Goal: Information Seeking & Learning: Check status

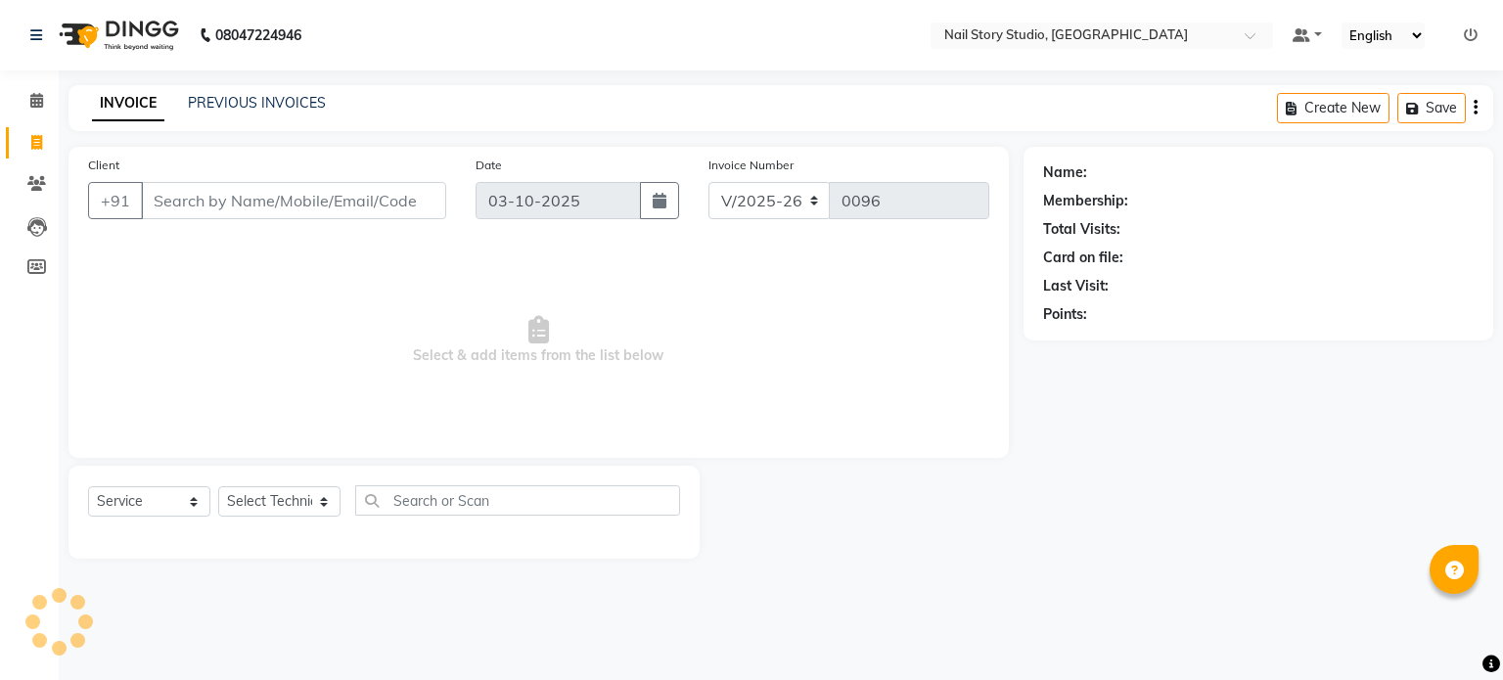
select select "8686"
select select "service"
click at [247, 99] on link "PREVIOUS INVOICES" at bounding box center [257, 103] width 138 height 18
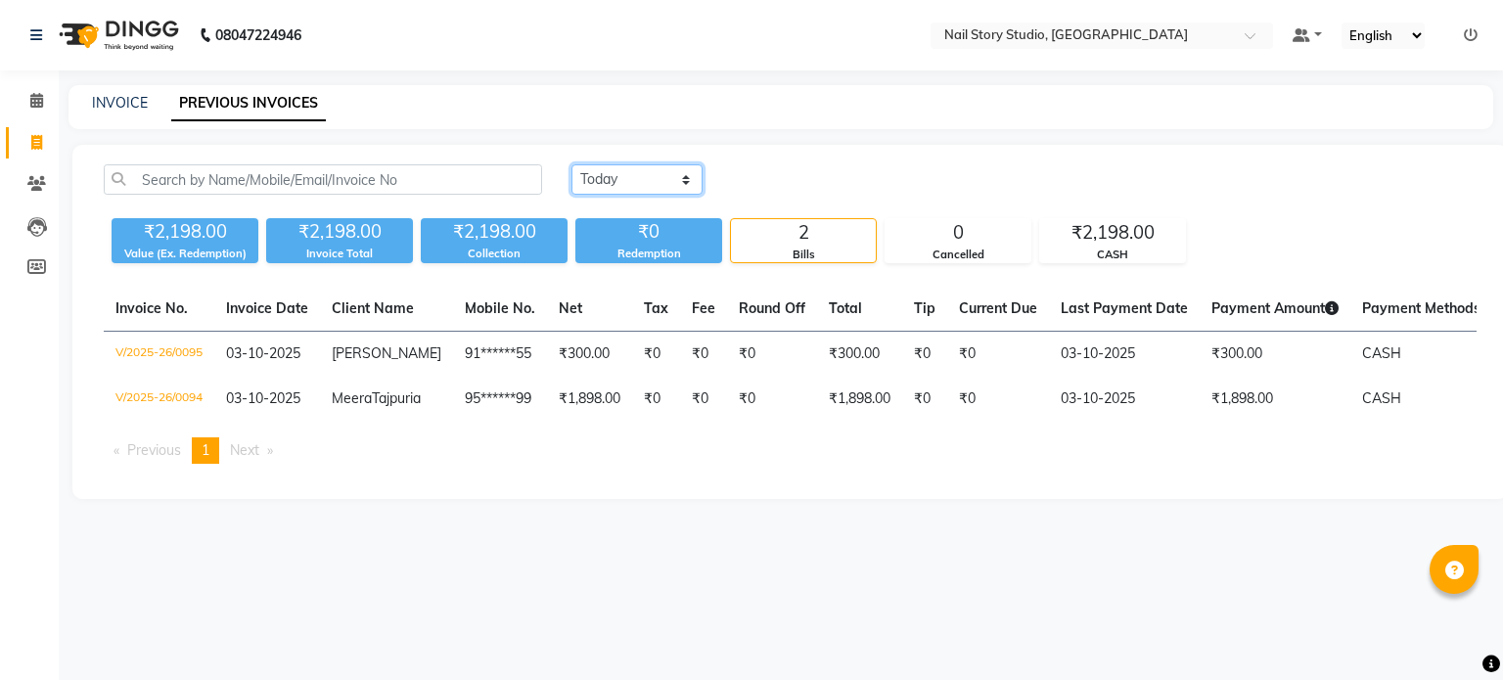
click at [647, 175] on select "[DATE] [DATE] Custom Range" at bounding box center [637, 179] width 131 height 30
select select "range"
click at [572, 164] on select "[DATE] [DATE] Custom Range" at bounding box center [637, 179] width 131 height 30
click at [818, 167] on input "03-10-2025" at bounding box center [796, 179] width 137 height 27
select select "10"
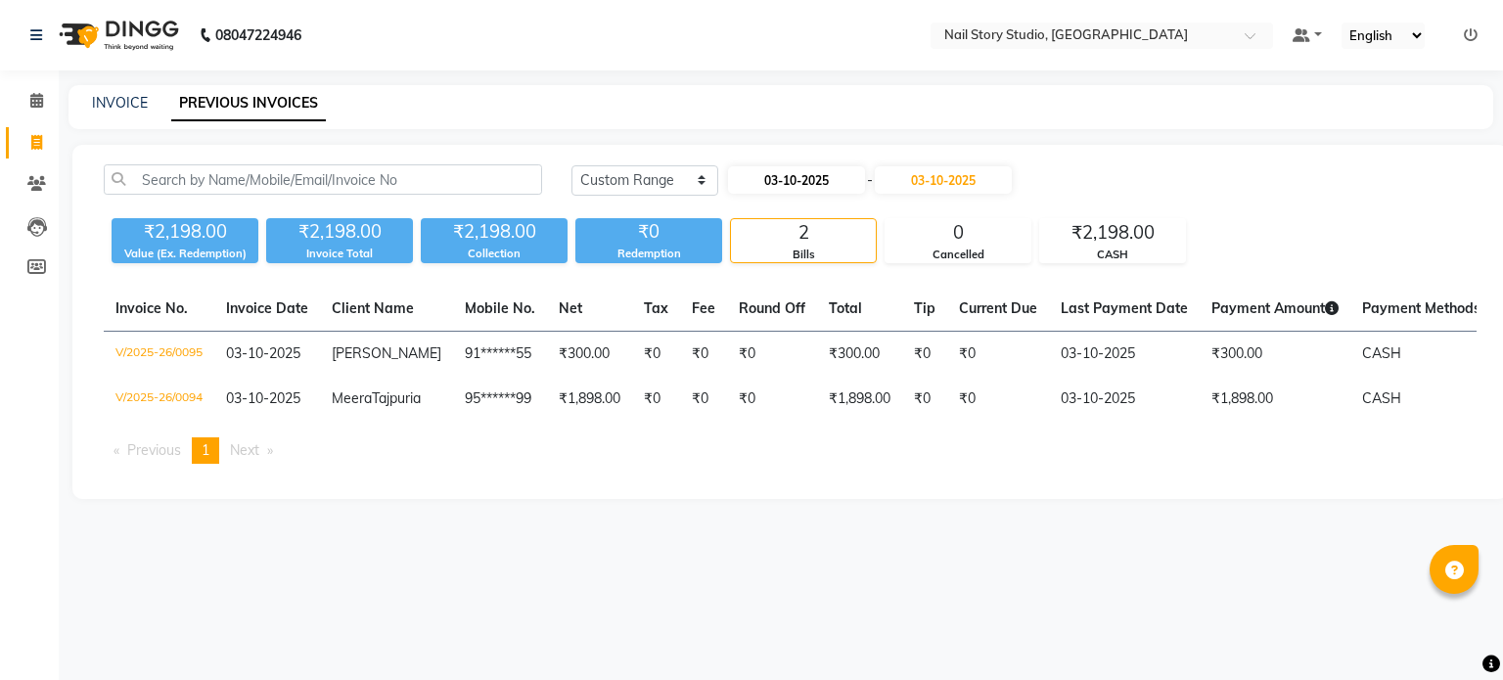
select select "2025"
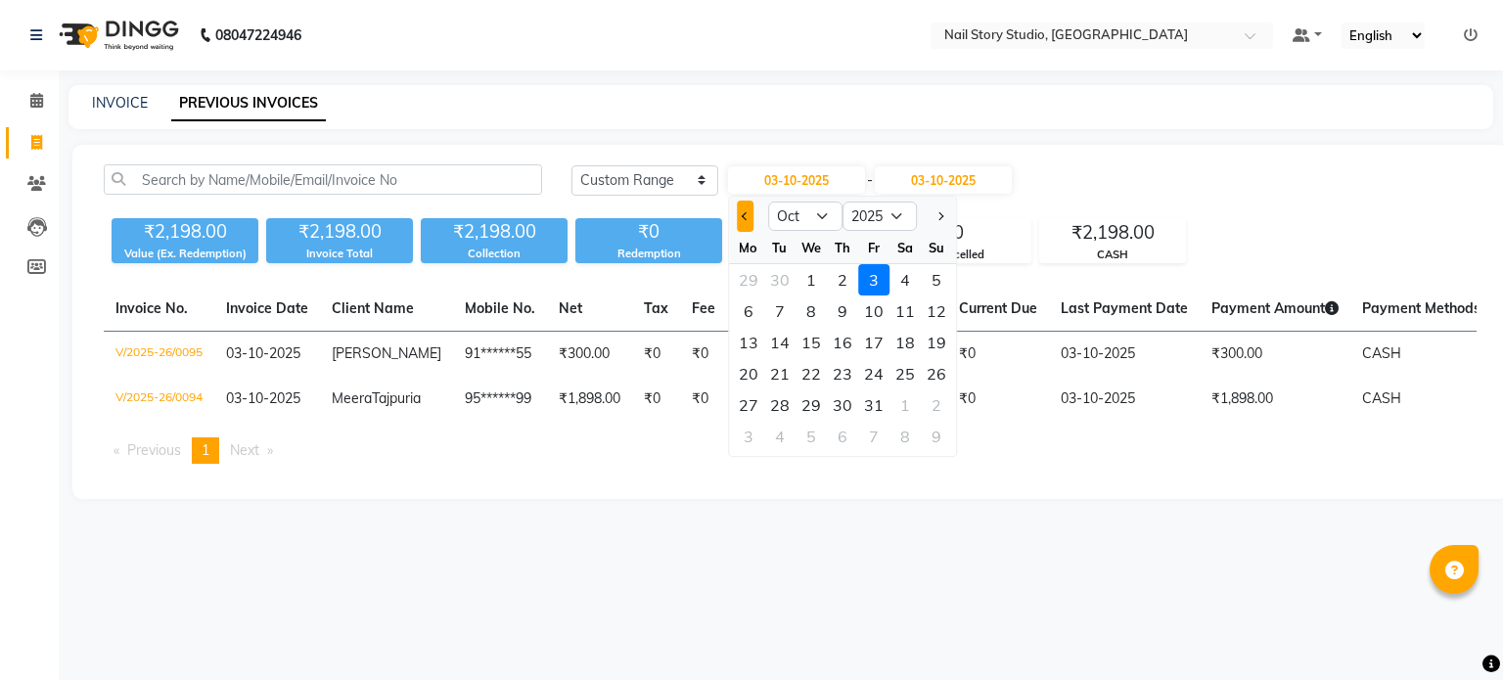
click at [744, 208] on button "Previous month" at bounding box center [745, 216] width 17 height 31
select select "9"
click at [748, 279] on div "1" at bounding box center [748, 279] width 31 height 31
type input "01-09-2025"
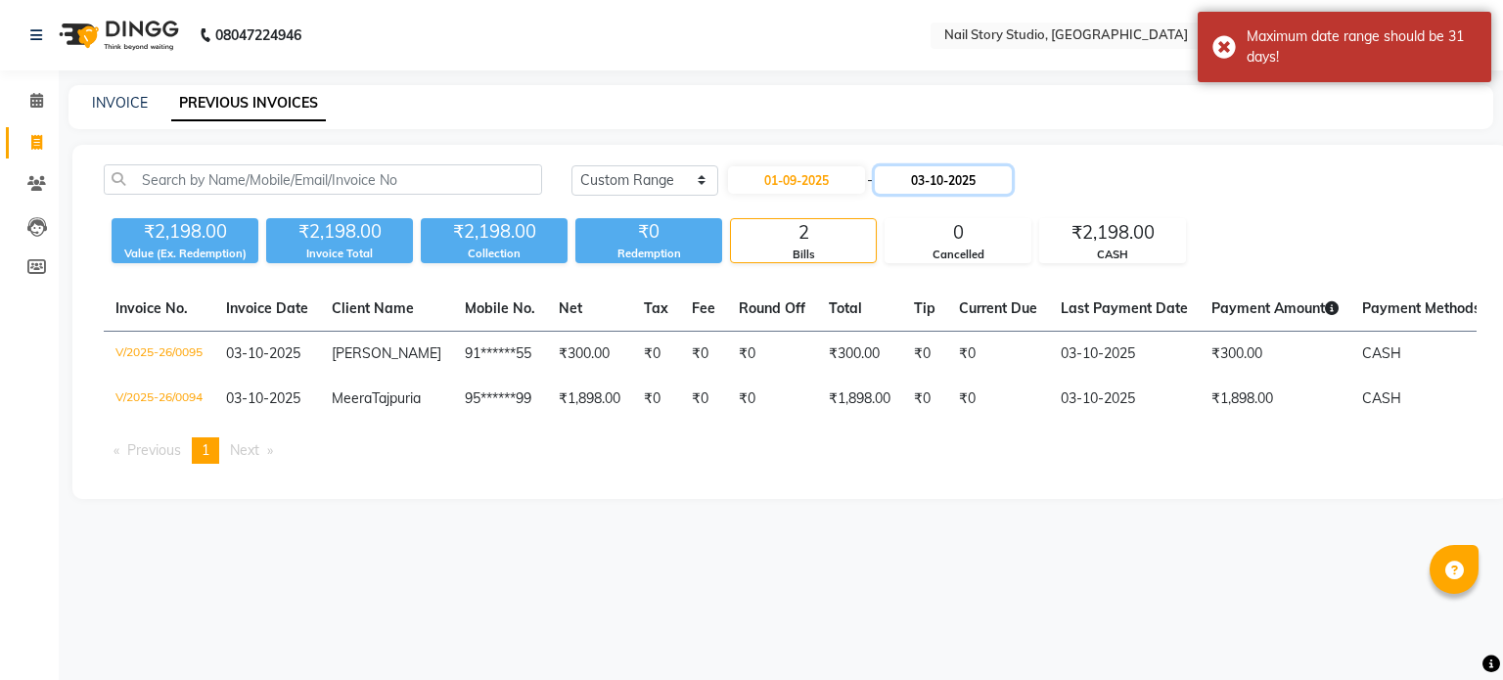
click at [924, 179] on input "03-10-2025" at bounding box center [943, 179] width 137 height 27
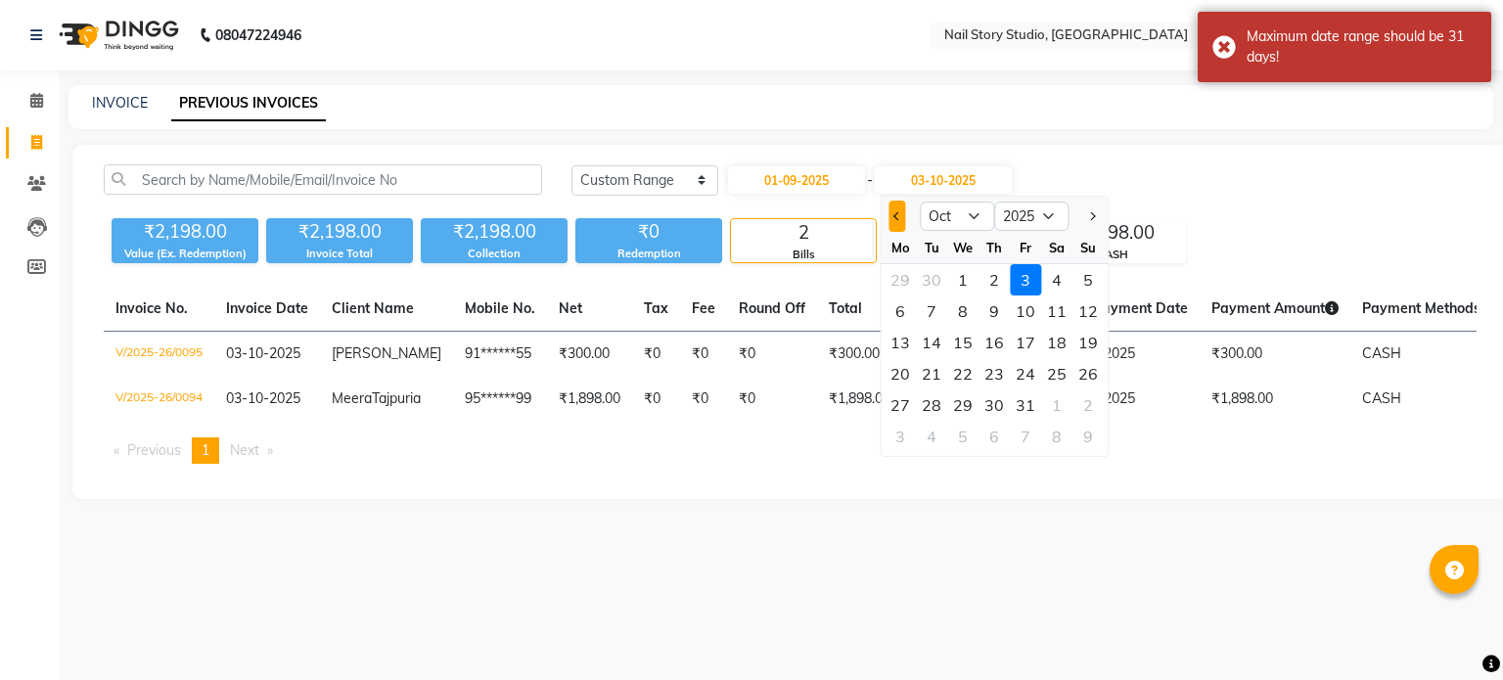
click at [894, 211] on button "Previous month" at bounding box center [897, 216] width 17 height 31
select select "9"
click at [936, 394] on div "30" at bounding box center [931, 404] width 31 height 31
type input "30-09-2025"
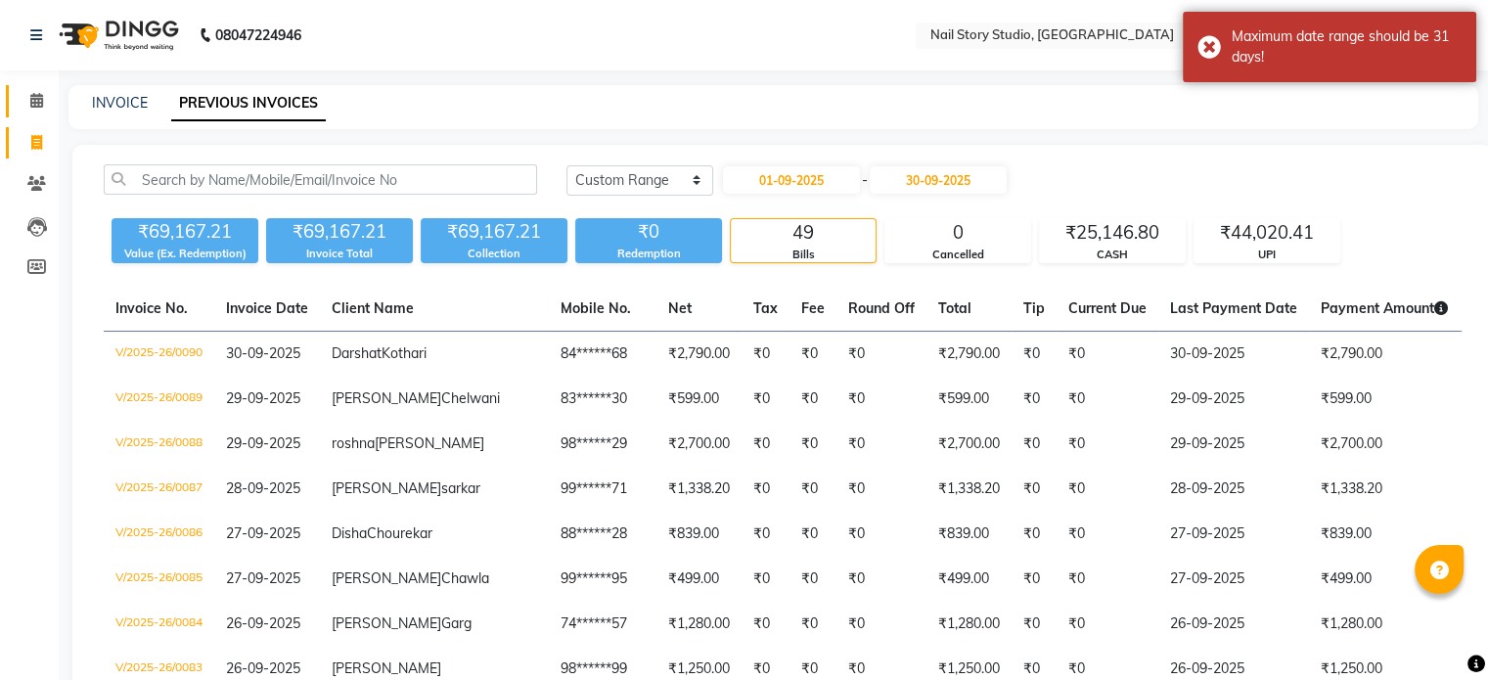
click at [44, 113] on link "Calendar" at bounding box center [29, 101] width 47 height 32
